Goal: Manage account settings

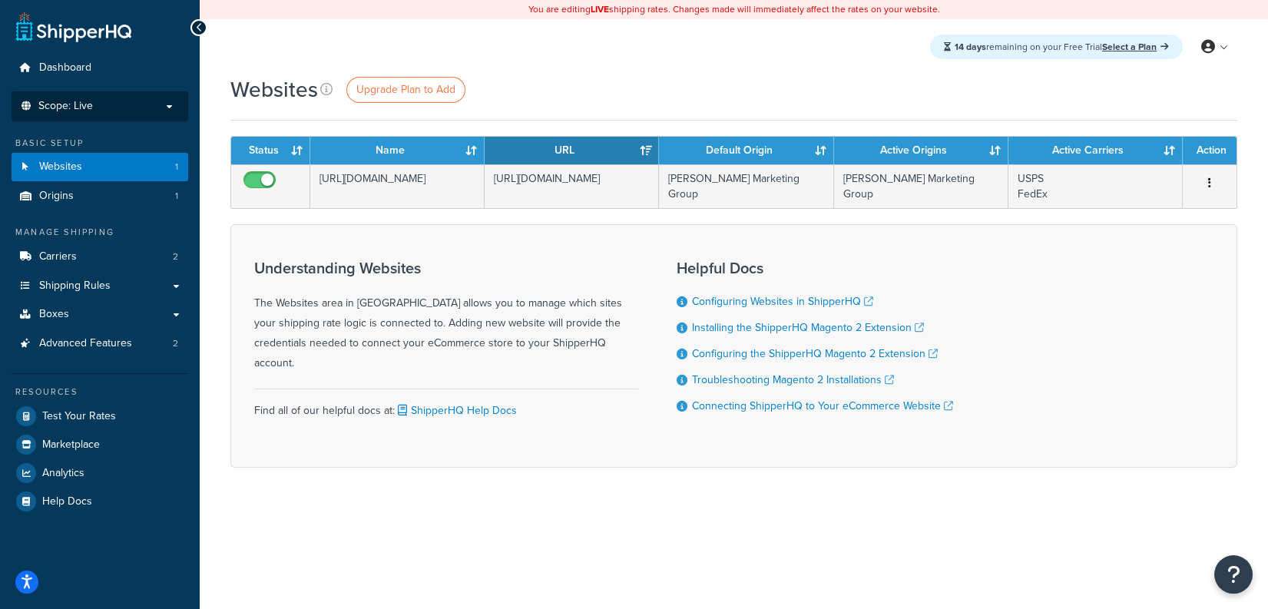
click at [122, 101] on p "Scope: Live" at bounding box center [99, 106] width 163 height 13
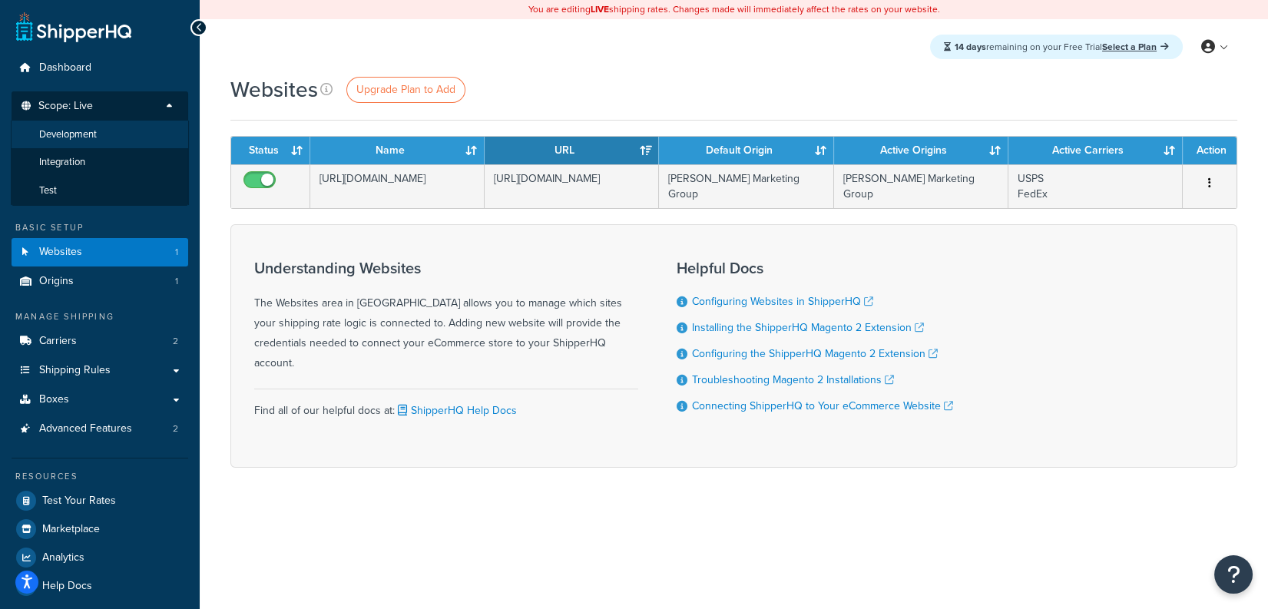
click at [110, 133] on li "Development" at bounding box center [100, 135] width 178 height 28
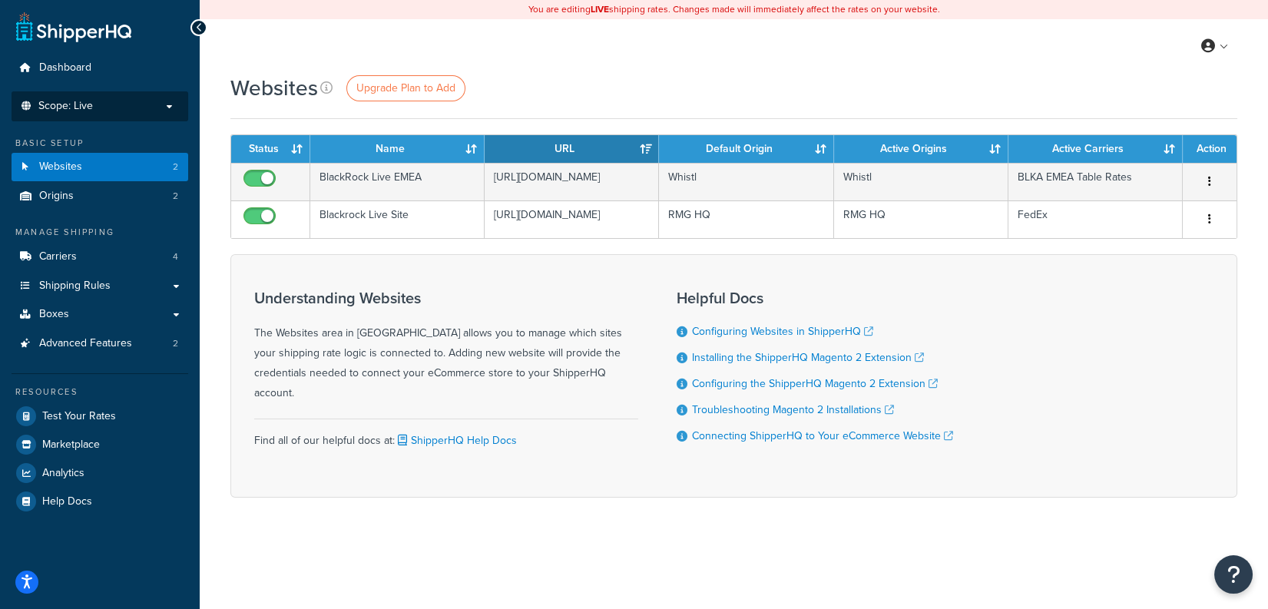
click at [111, 111] on p "Scope: Live" at bounding box center [99, 106] width 163 height 13
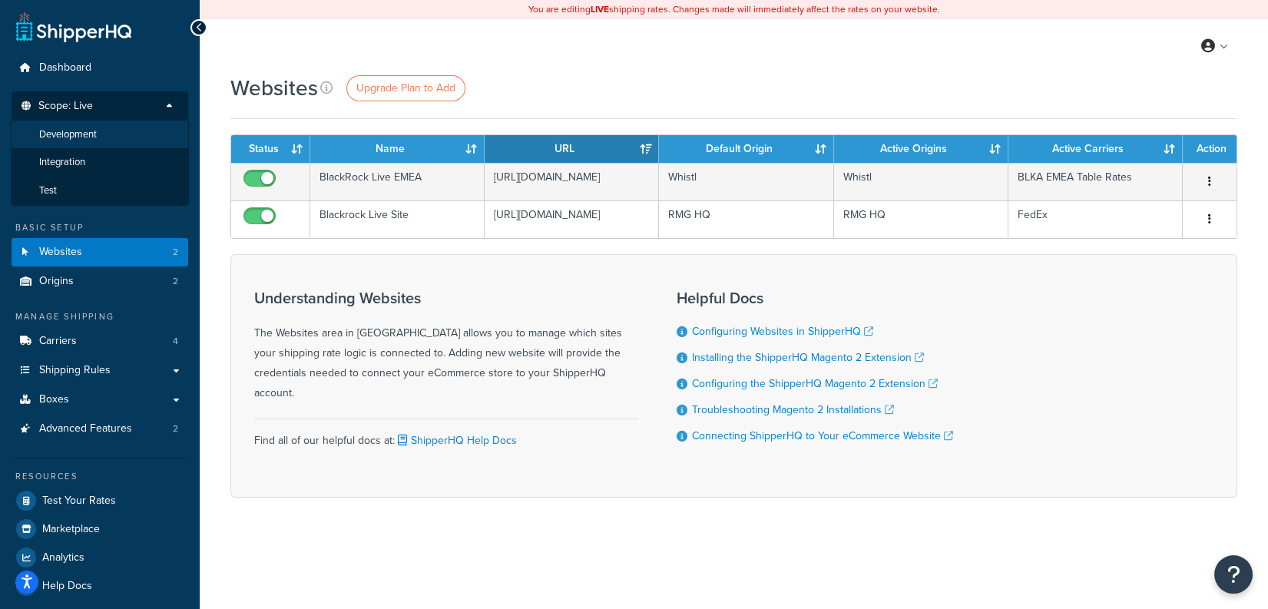
click at [111, 131] on li "Development" at bounding box center [100, 135] width 178 height 28
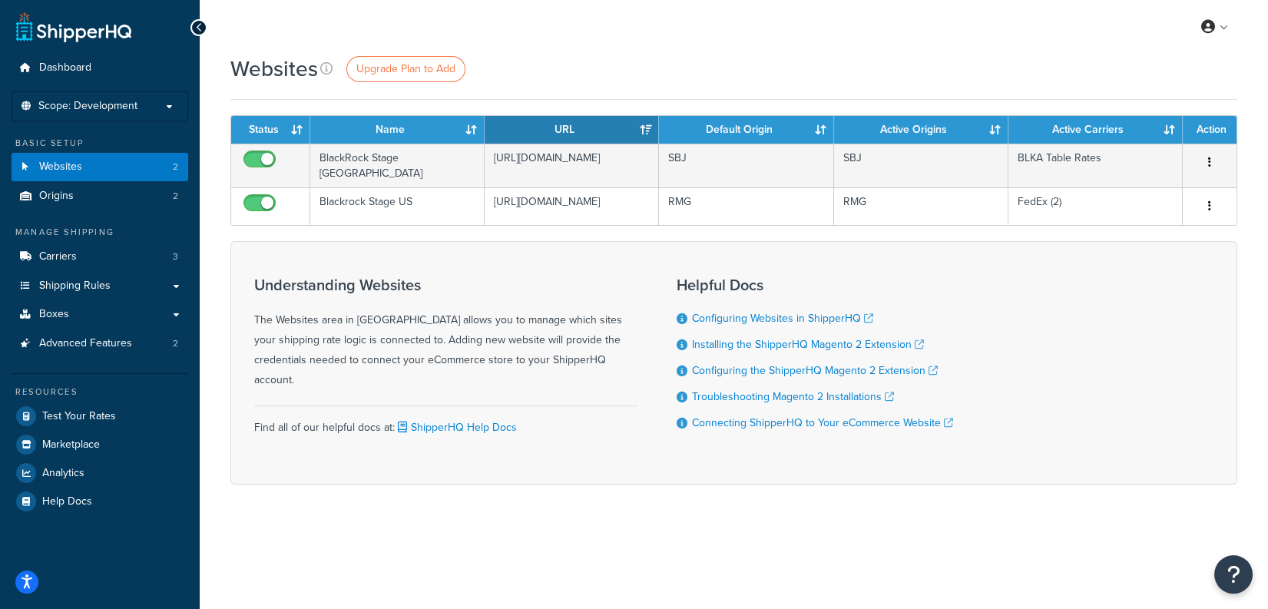
click at [123, 111] on span "Scope: Development" at bounding box center [87, 106] width 99 height 13
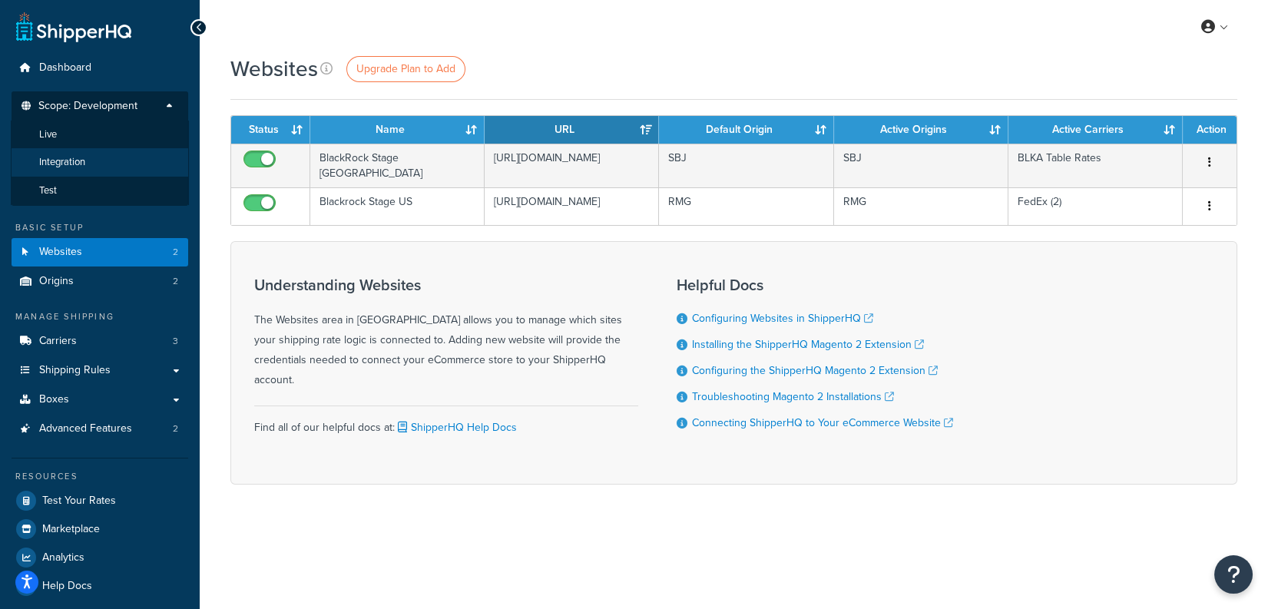
click at [109, 169] on li "Integration" at bounding box center [100, 162] width 178 height 28
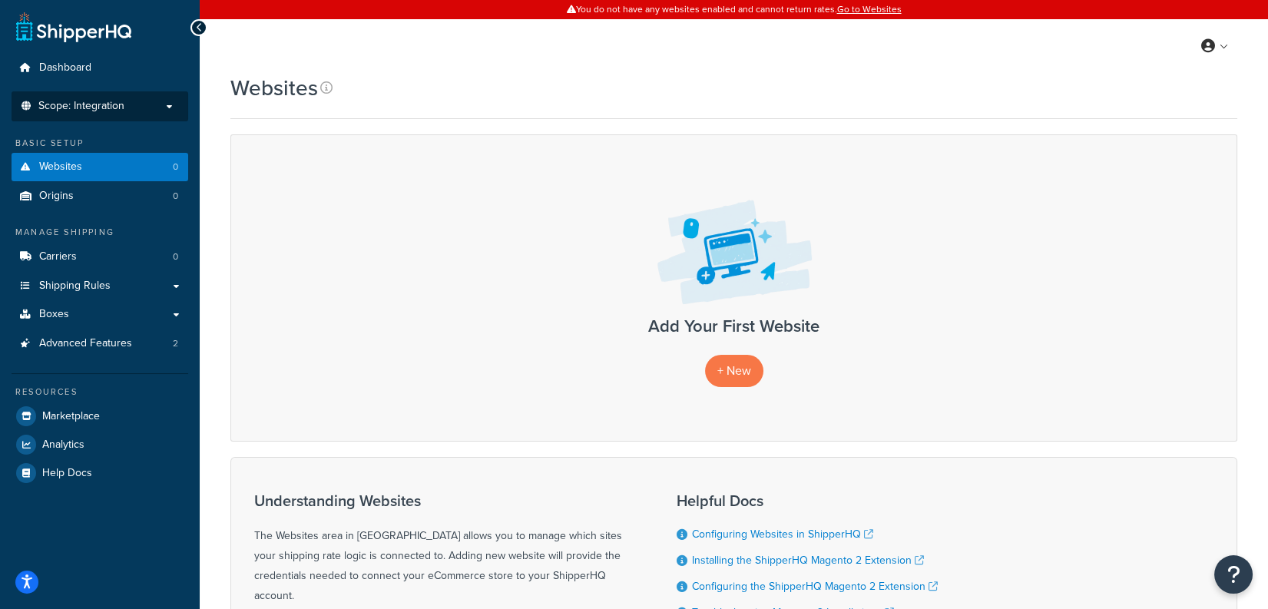
click at [118, 110] on span "Scope: Integration" at bounding box center [81, 106] width 86 height 13
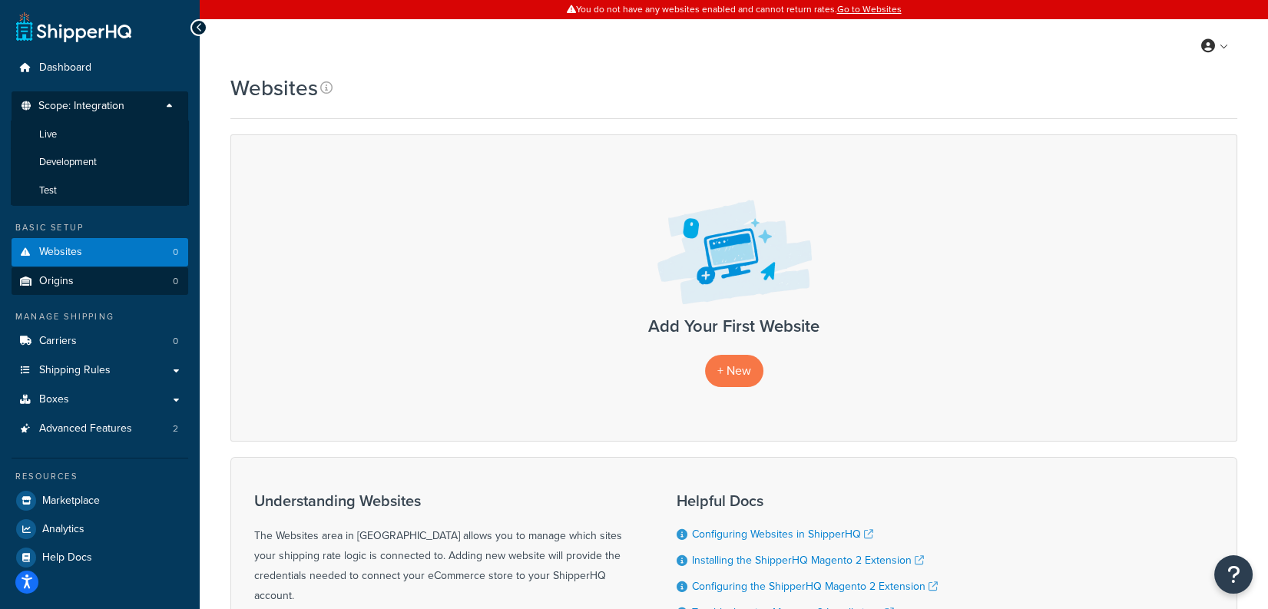
click at [102, 199] on li "Test" at bounding box center [100, 191] width 178 height 28
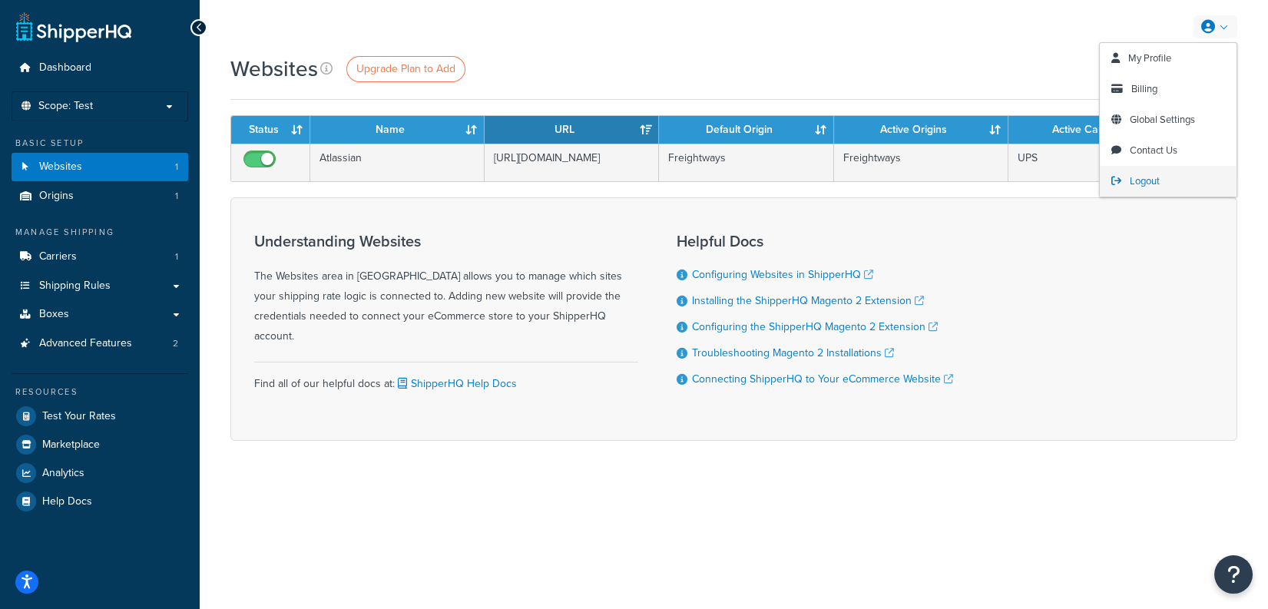
click at [1193, 191] on link "Logout" at bounding box center [1168, 181] width 137 height 31
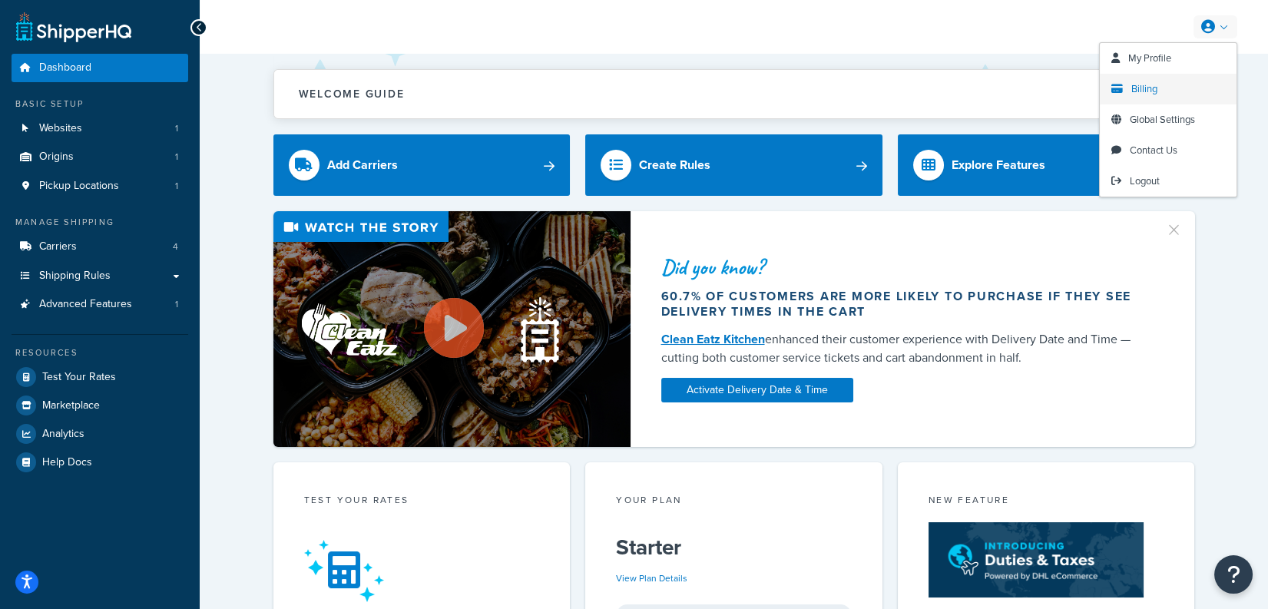
click at [1171, 79] on link "Billing" at bounding box center [1168, 89] width 137 height 31
